Goal: Book appointment/travel/reservation

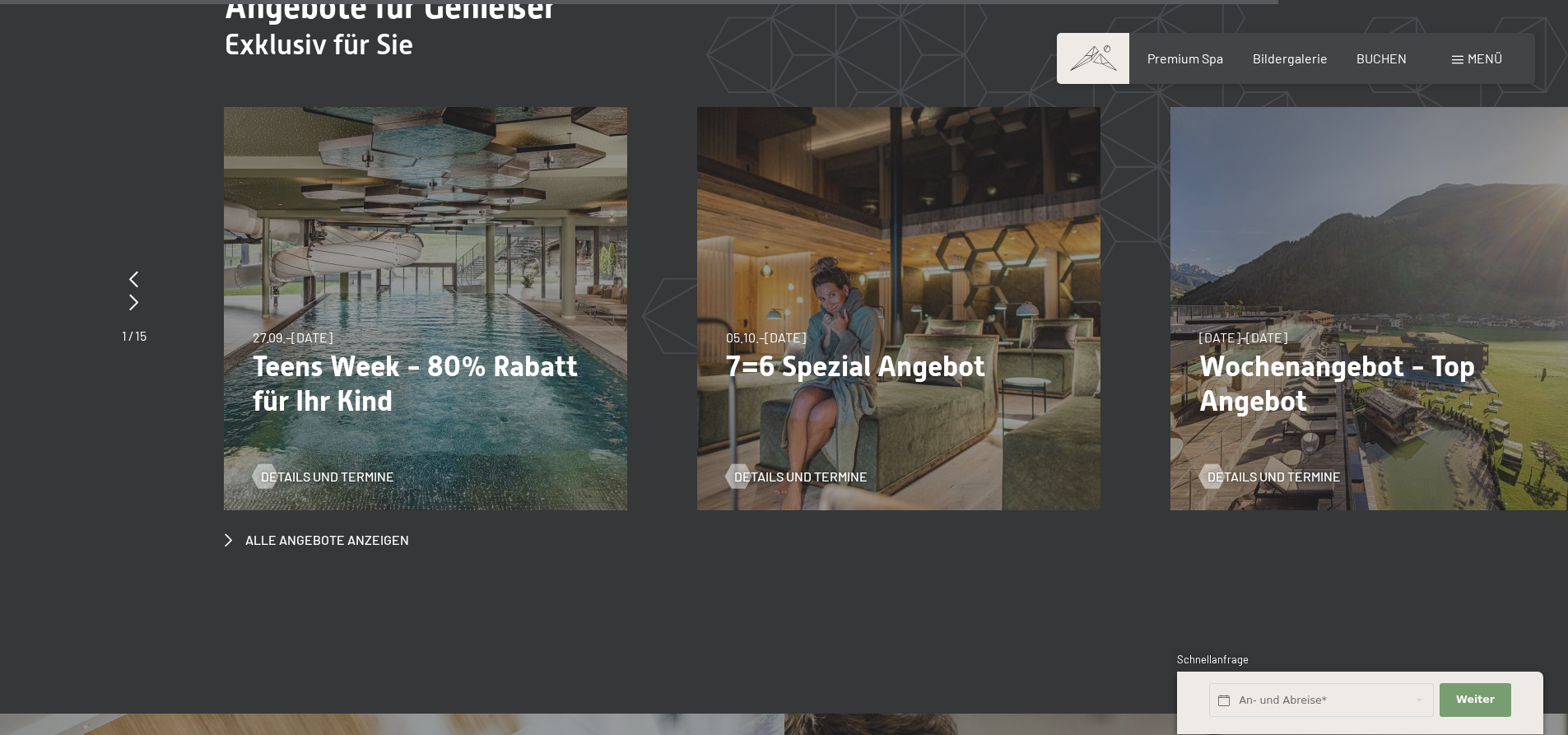
scroll to position [7737, 0]
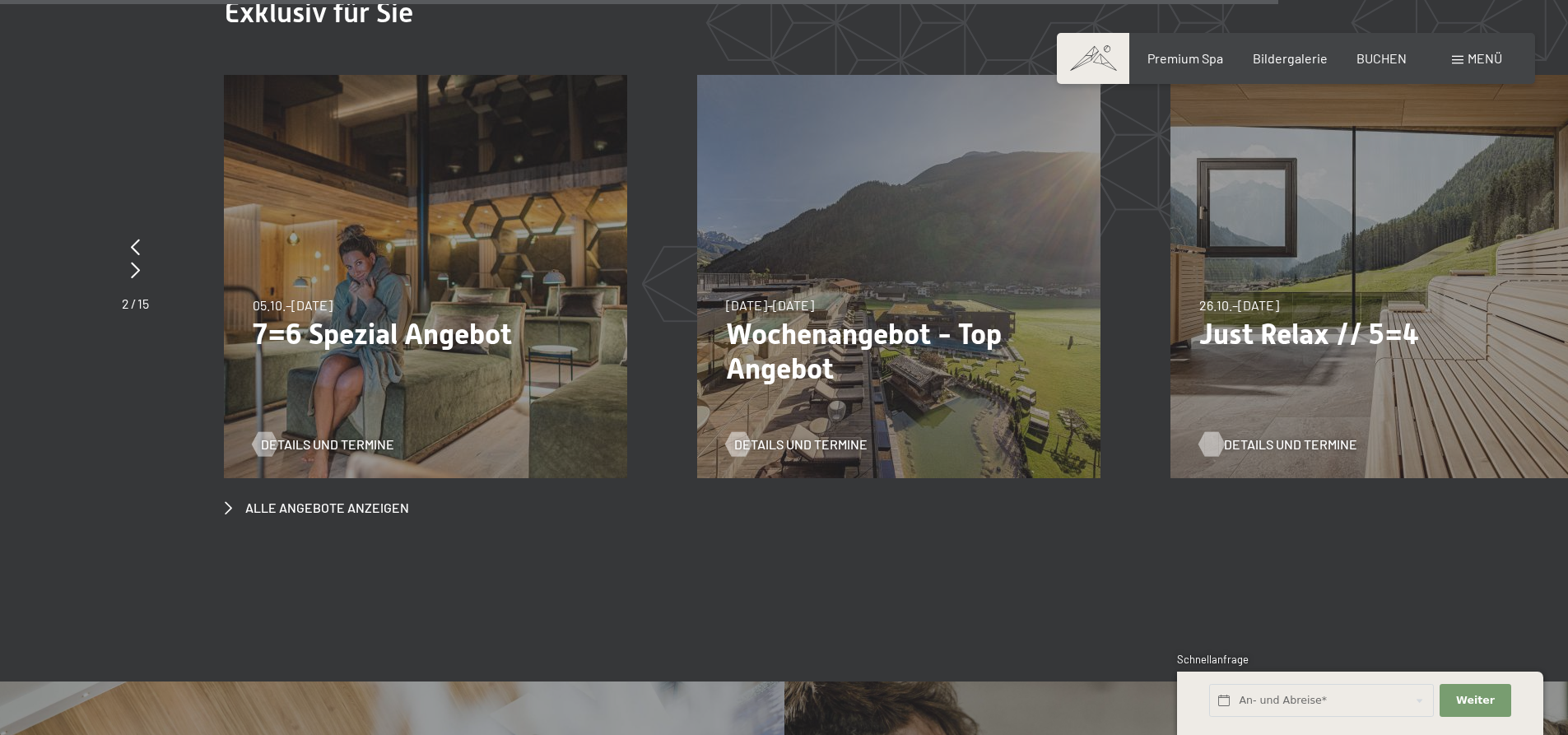
click at [1326, 435] on span "Details und Termine" at bounding box center [1290, 444] width 134 height 18
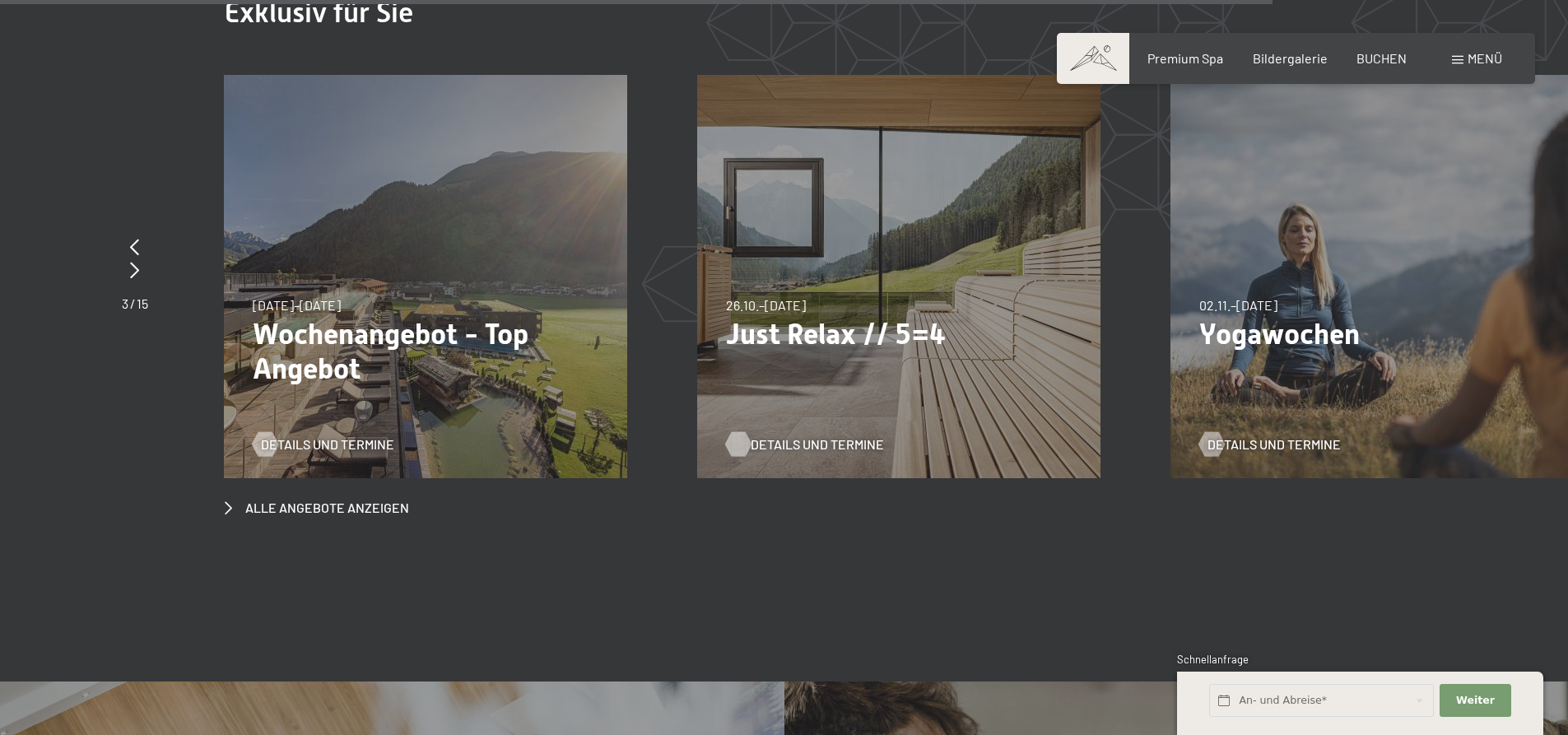
scroll to position [7705, 0]
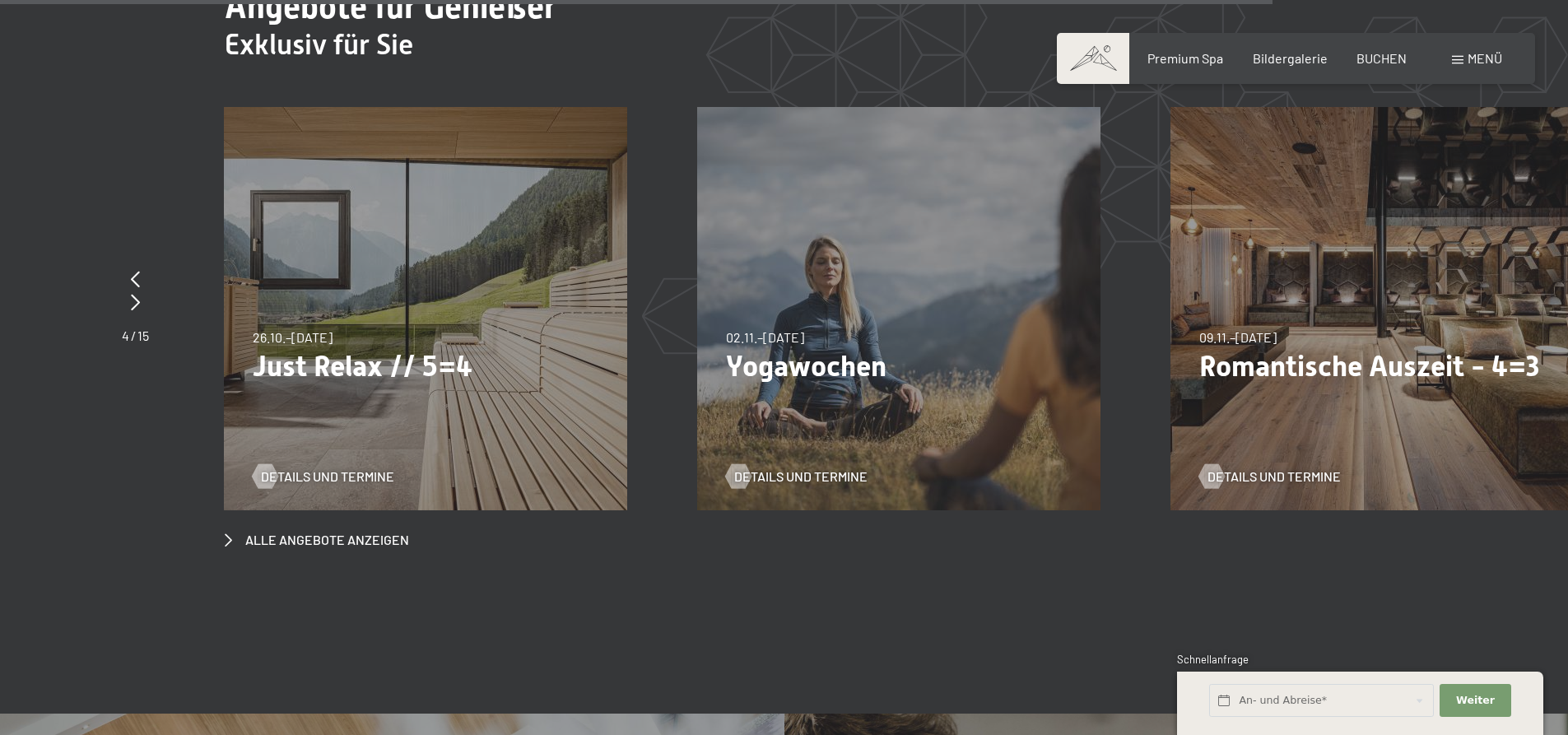
click at [1440, 349] on p "Romantische Auszeit - 4=3" at bounding box center [1372, 366] width 345 height 34
click at [1333, 468] on span "Details und Termine" at bounding box center [1290, 477] width 134 height 18
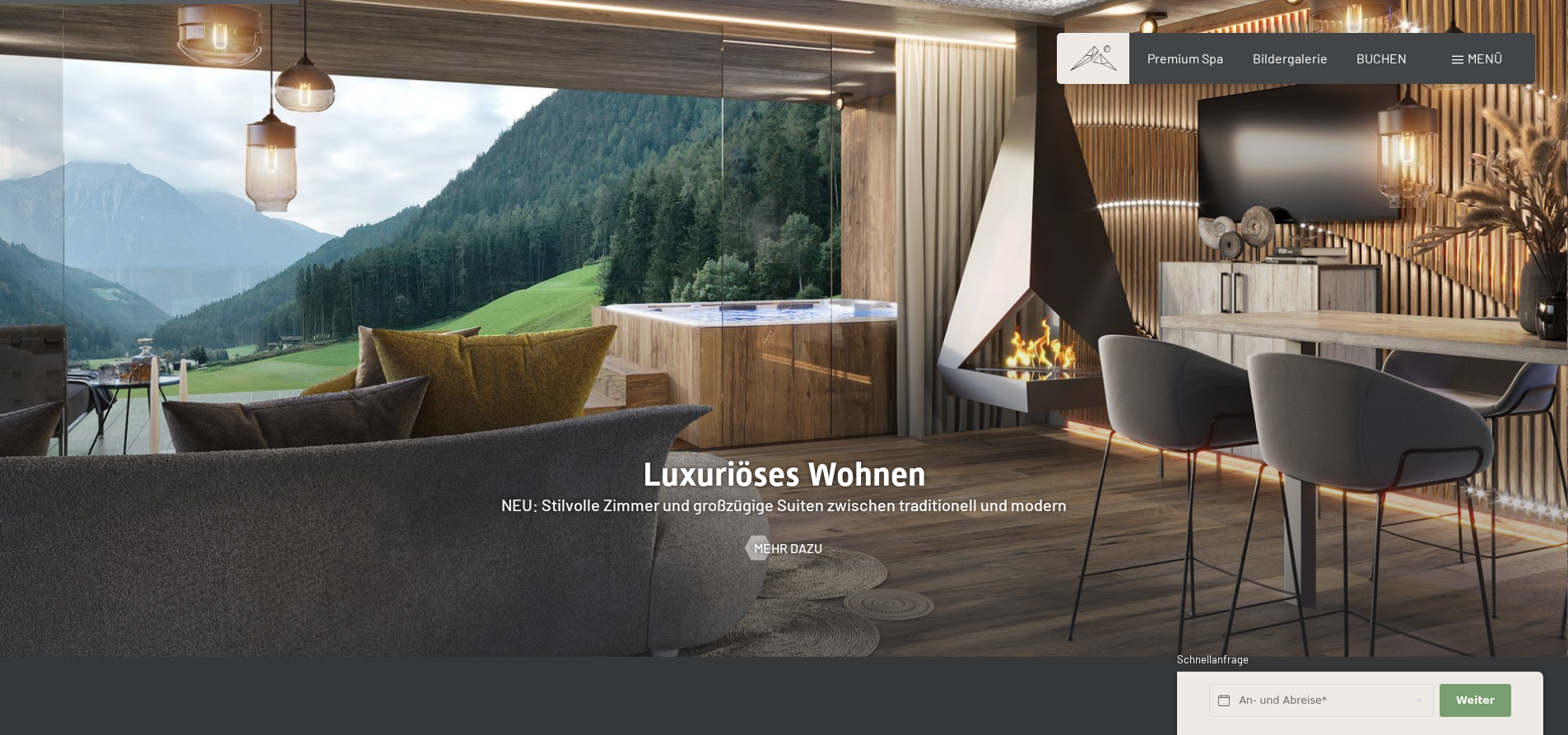
scroll to position [2058, 0]
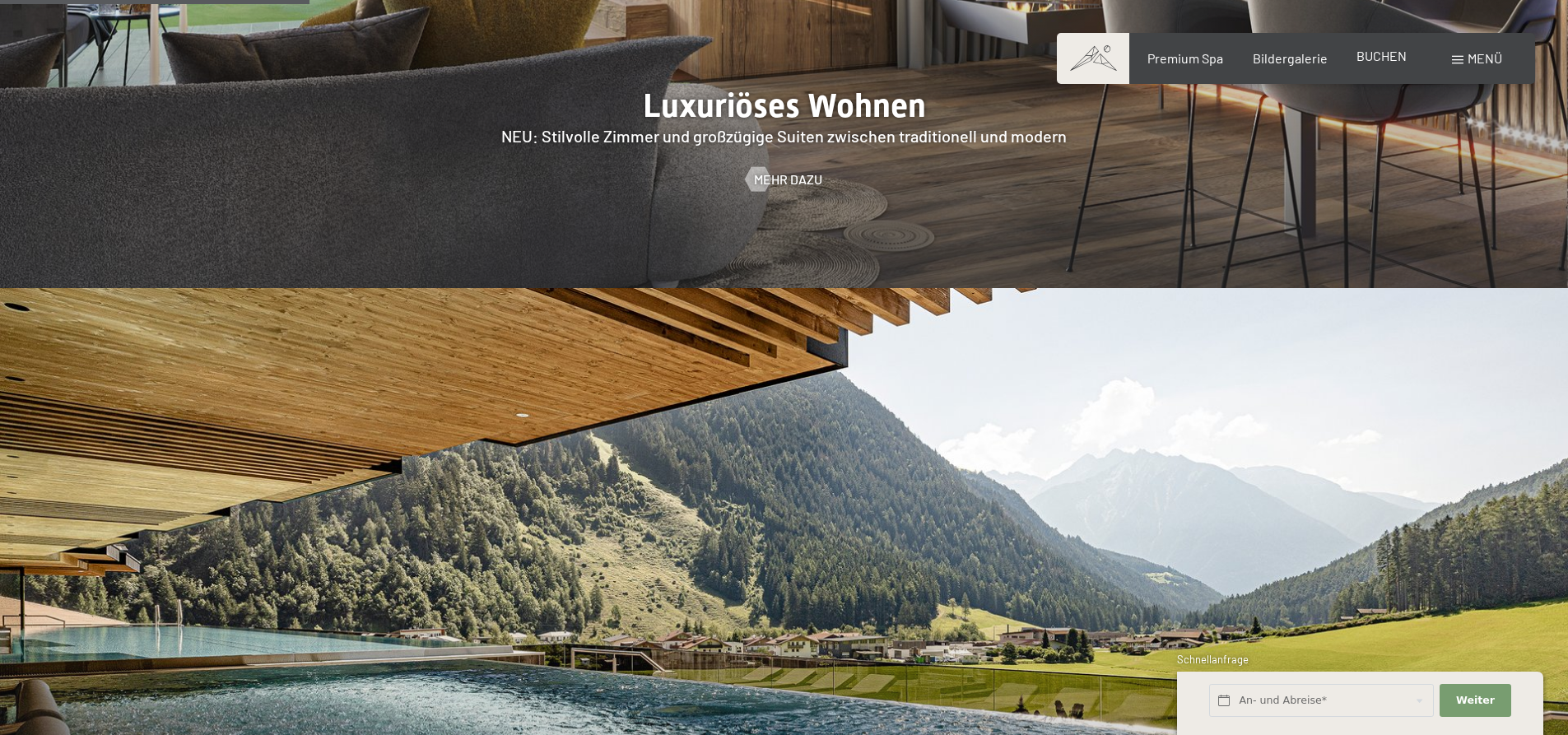
click at [1389, 56] on span "BUCHEN" at bounding box center [1381, 55] width 50 height 16
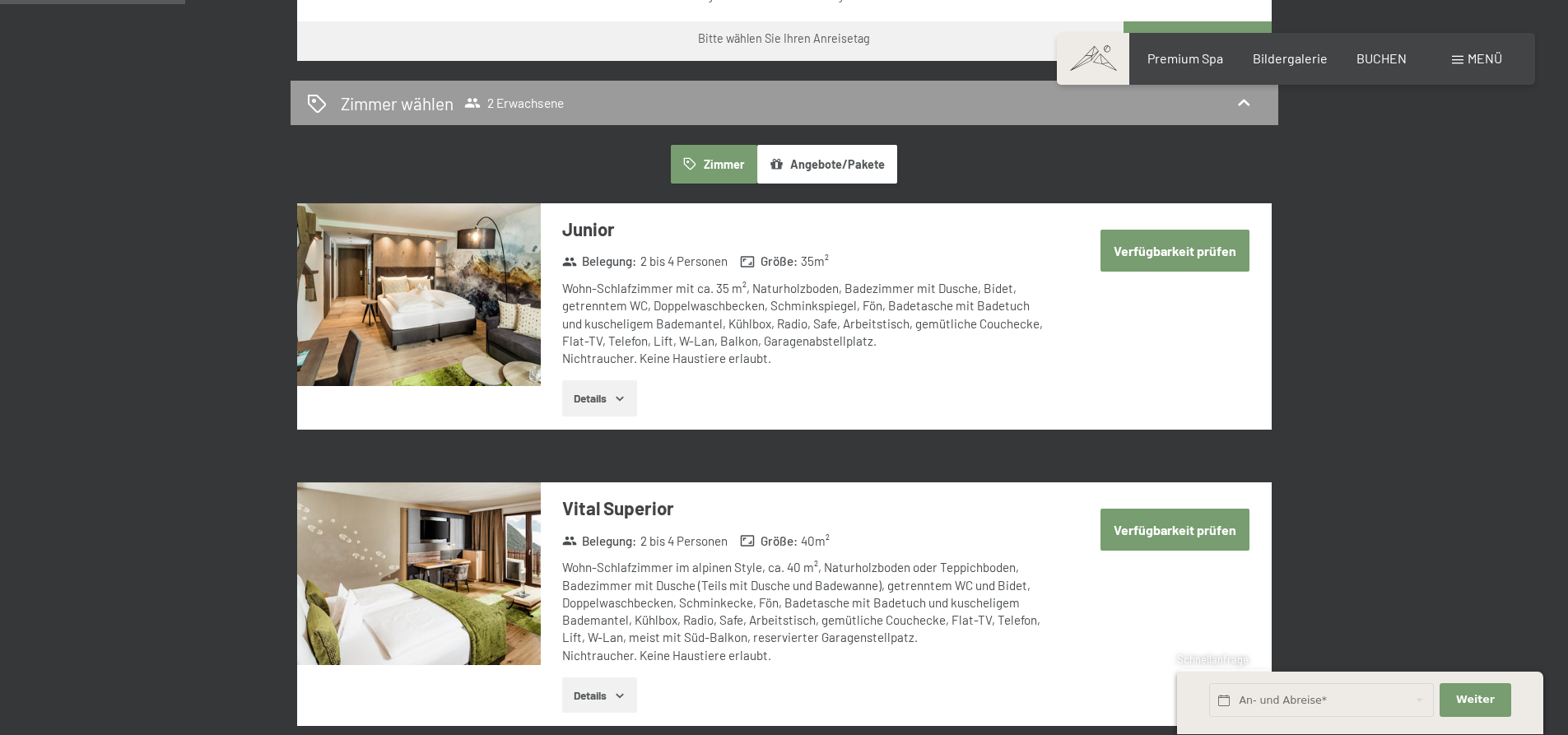
scroll to position [658, 0]
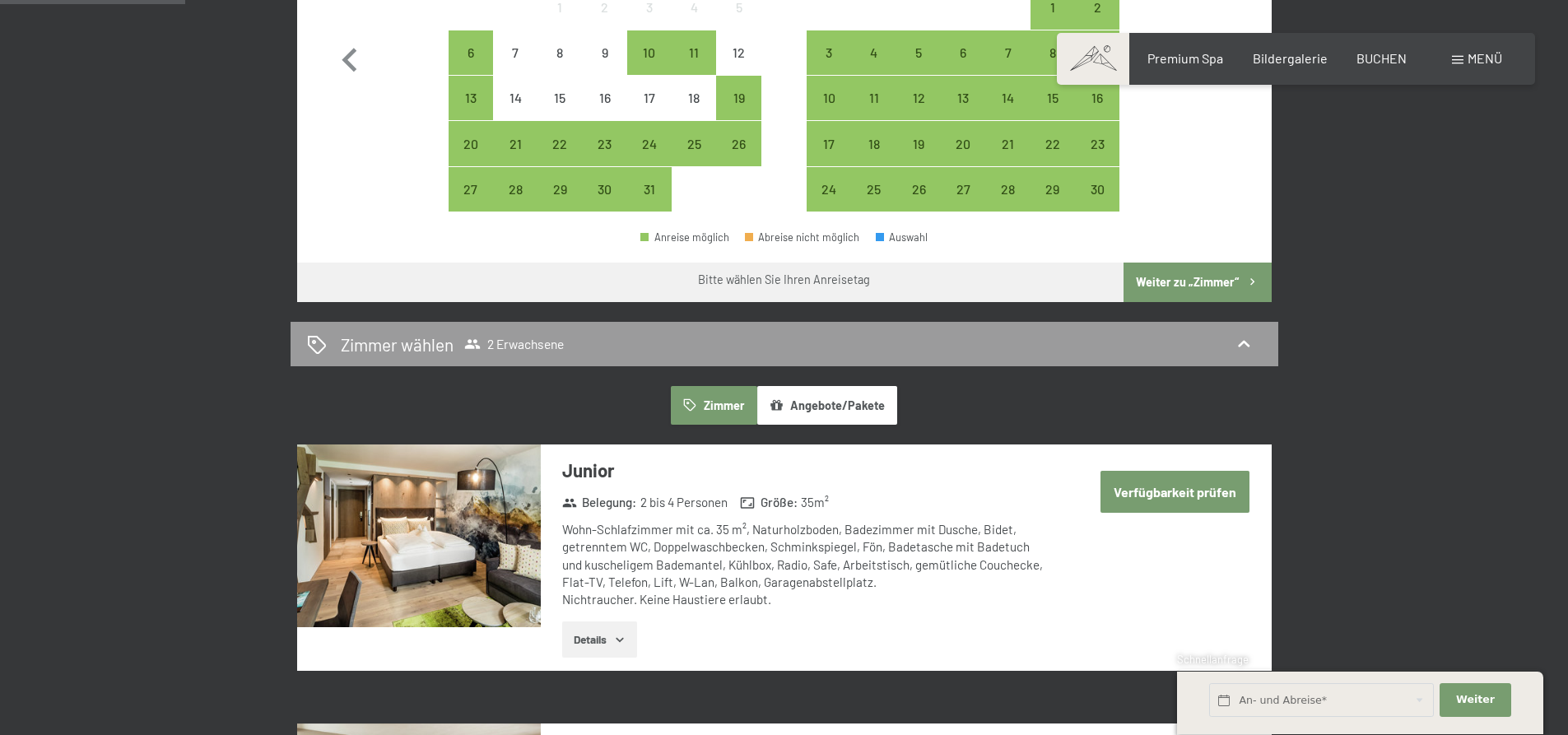
click at [841, 399] on button "Angebote/Pakete" at bounding box center [827, 405] width 140 height 38
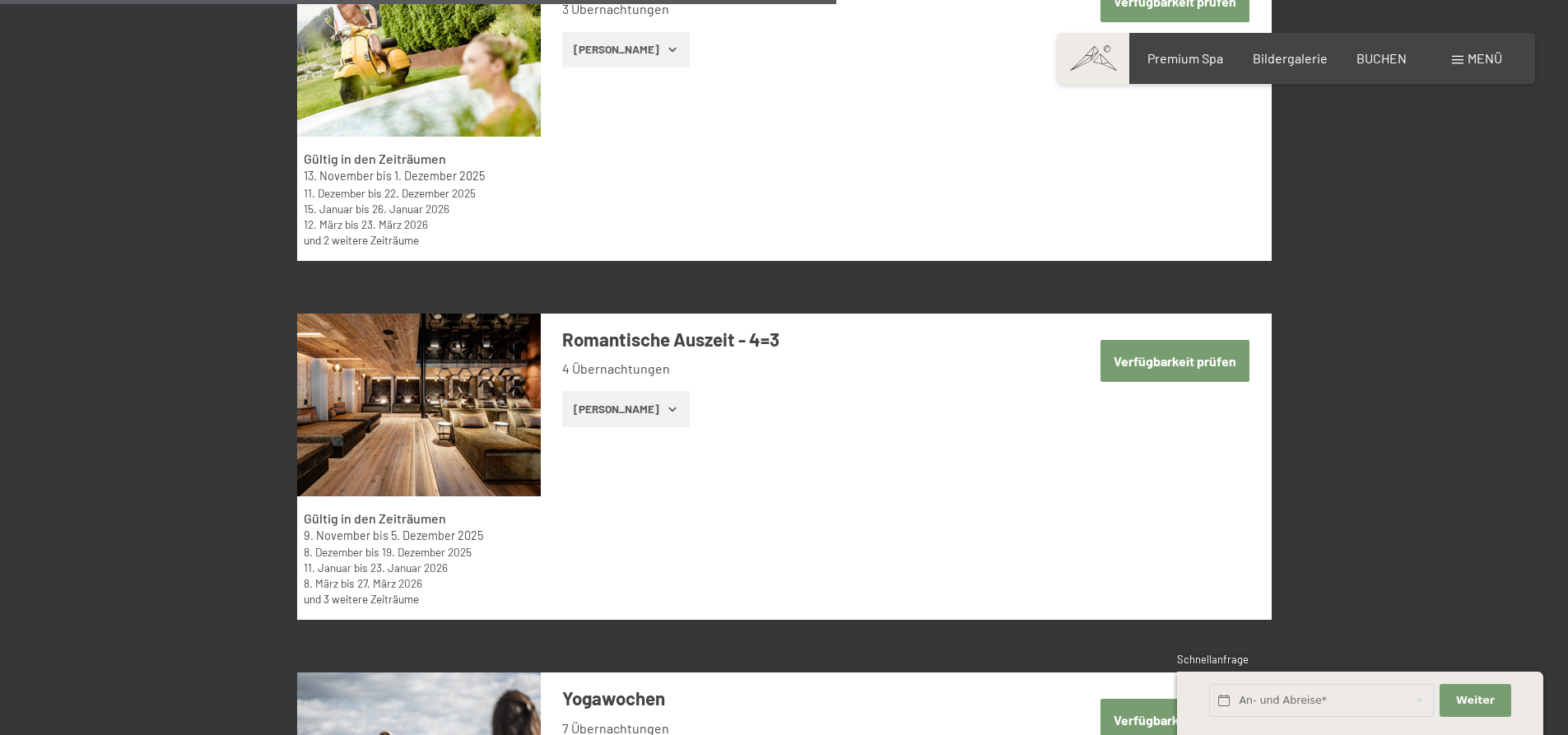
scroll to position [3540, 0]
click at [646, 406] on button "[PERSON_NAME]" at bounding box center [625, 408] width 128 height 36
